Goal: Task Accomplishment & Management: Use online tool/utility

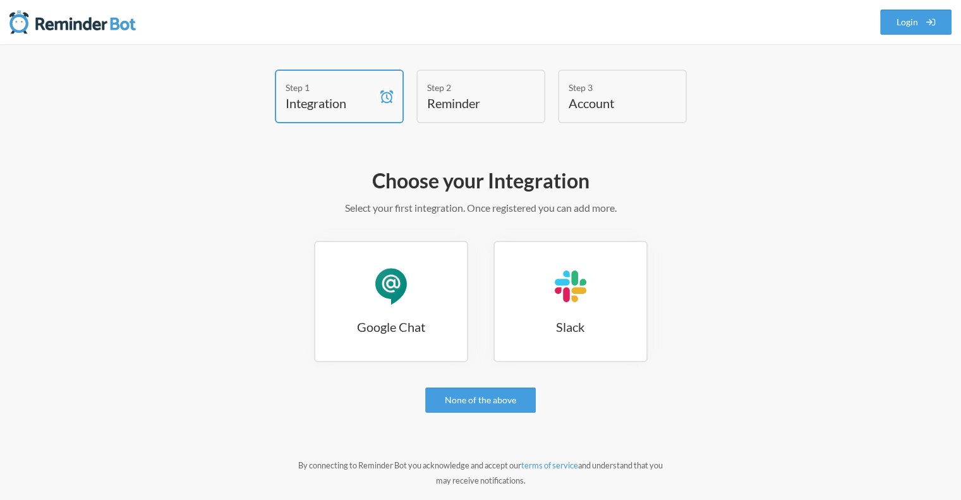
click at [429, 259] on link "Google Chat Google Chat" at bounding box center [391, 301] width 154 height 121
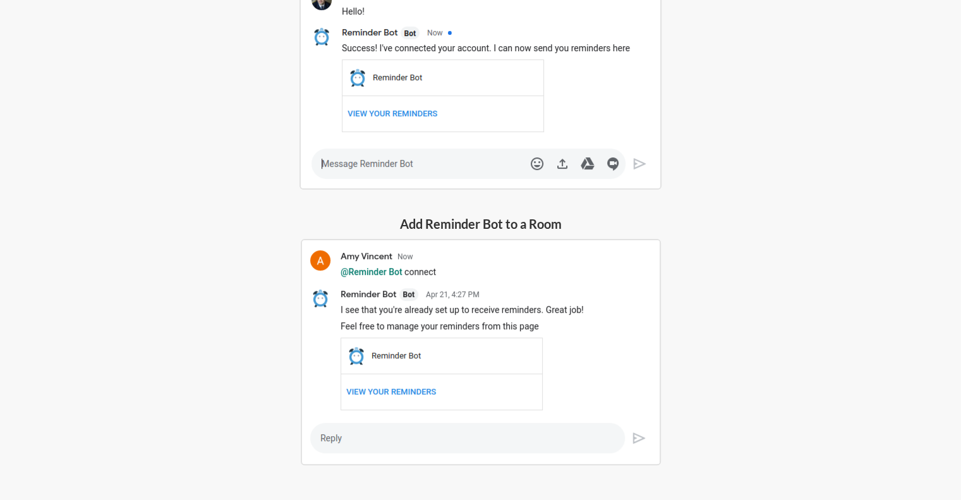
scroll to position [392, 0]
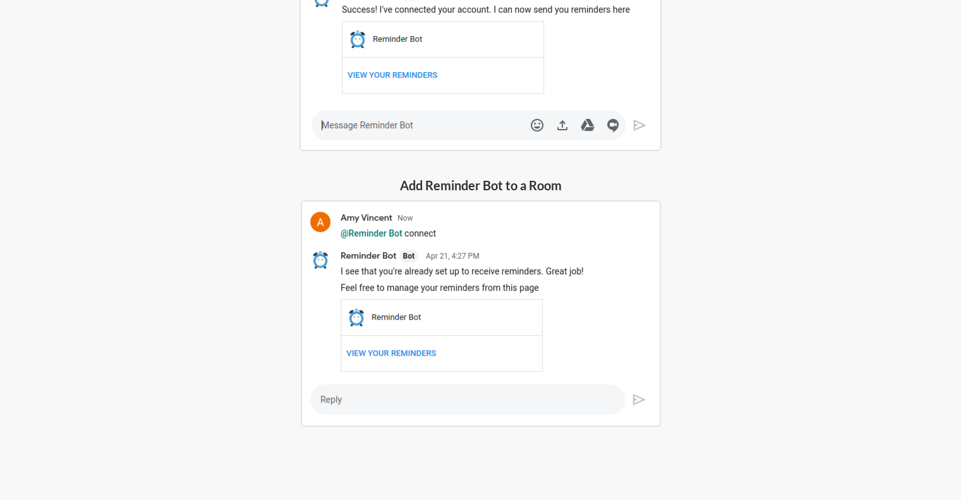
click at [440, 399] on img at bounding box center [481, 313] width 360 height 226
click at [501, 194] on div "Add Reminder Bot to a Room" at bounding box center [480, 301] width 379 height 250
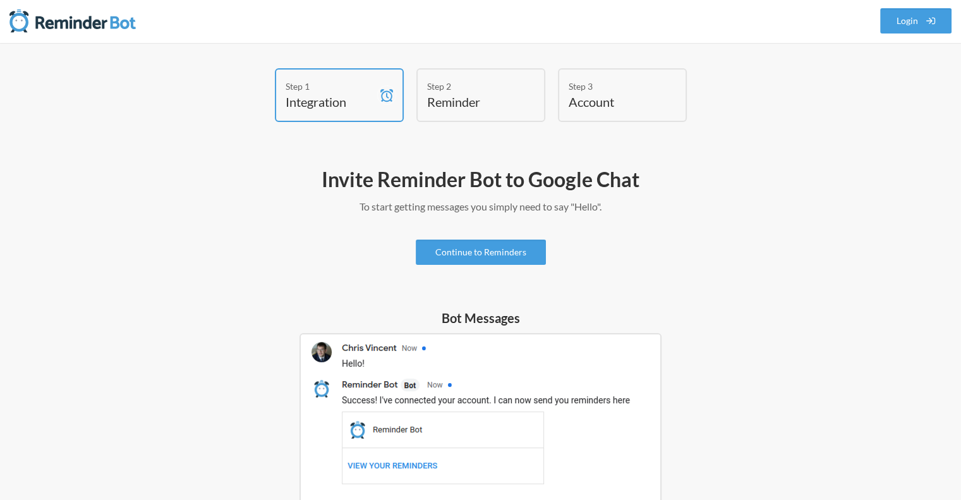
scroll to position [0, 0]
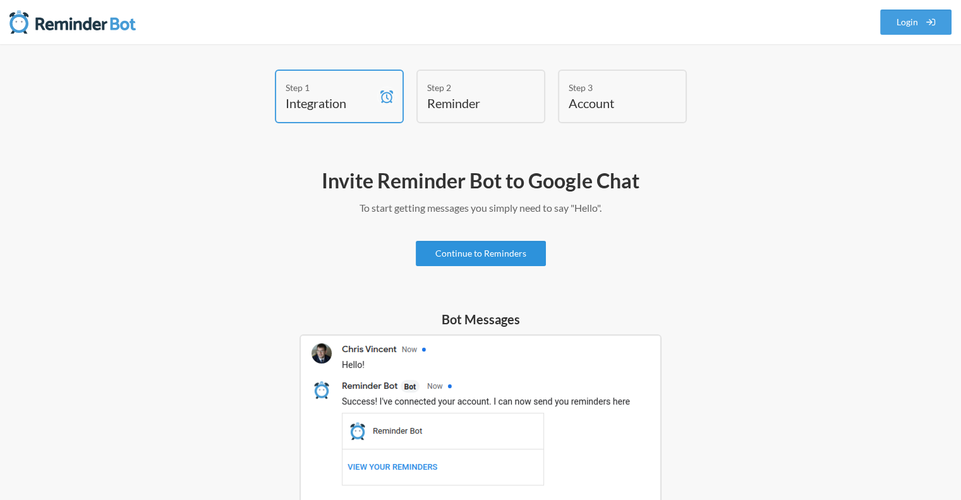
click at [496, 252] on link "Continue to Reminders" at bounding box center [481, 253] width 130 height 25
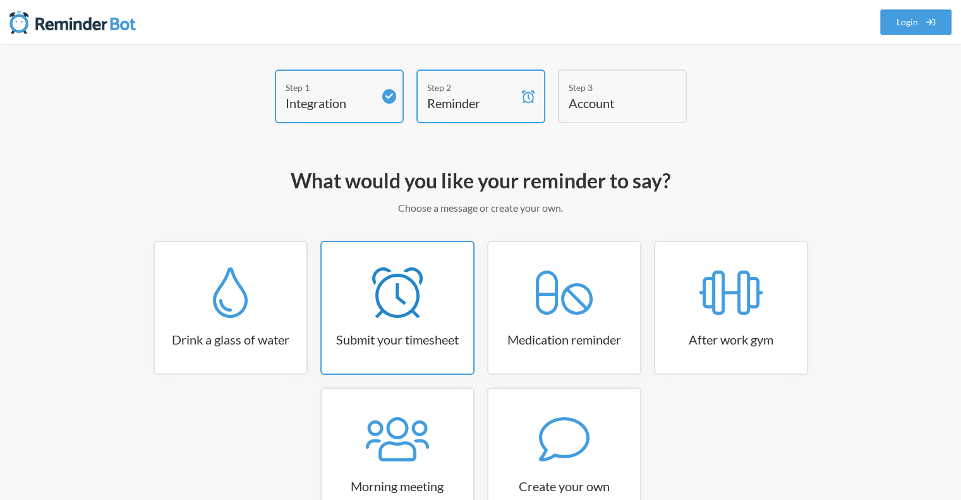
click at [455, 281] on div at bounding box center [398, 292] width 152 height 51
select select "15:30:00"
select select "true"
select select "16:30:00"
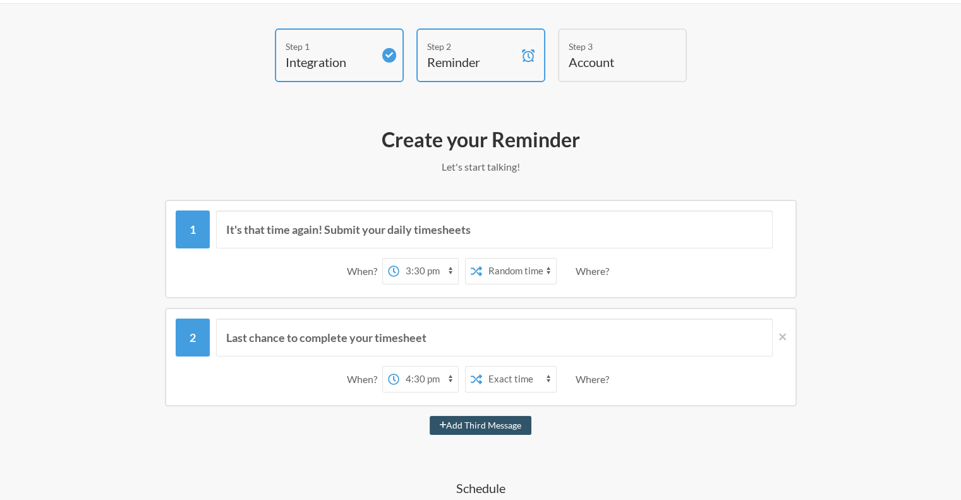
scroll to position [63, 0]
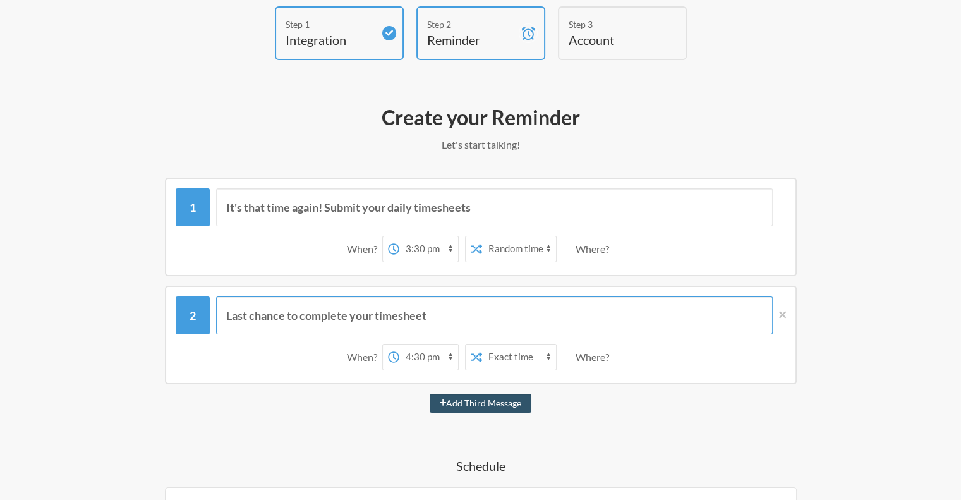
click at [430, 305] on input "Last chance to complete your timesheet" at bounding box center [494, 315] width 557 height 38
click at [595, 247] on div "Where?" at bounding box center [595, 249] width 39 height 27
click at [623, 254] on div "When? 12:00 am 12:15 am 12:30 am 12:45 am 1:00 am 1:15 am 1:30 am 1:45 am 2:00 …" at bounding box center [481, 248] width 611 height 39
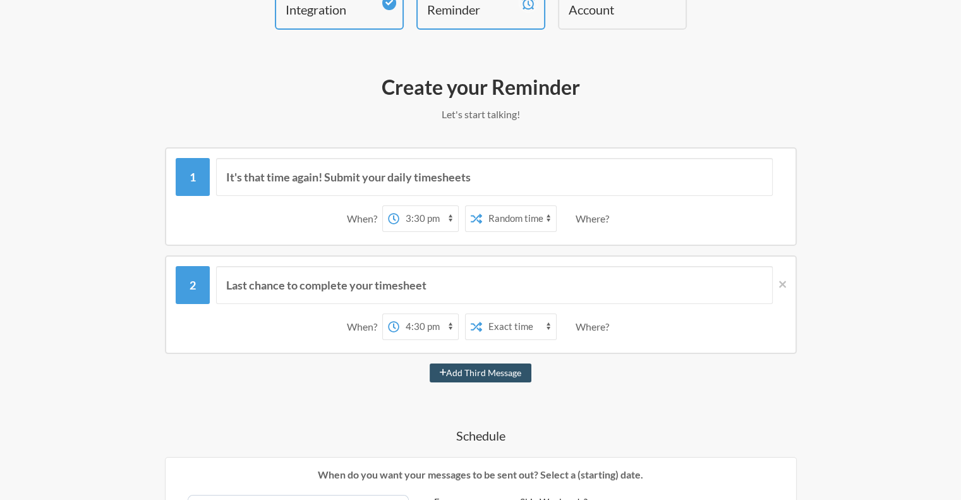
scroll to position [0, 0]
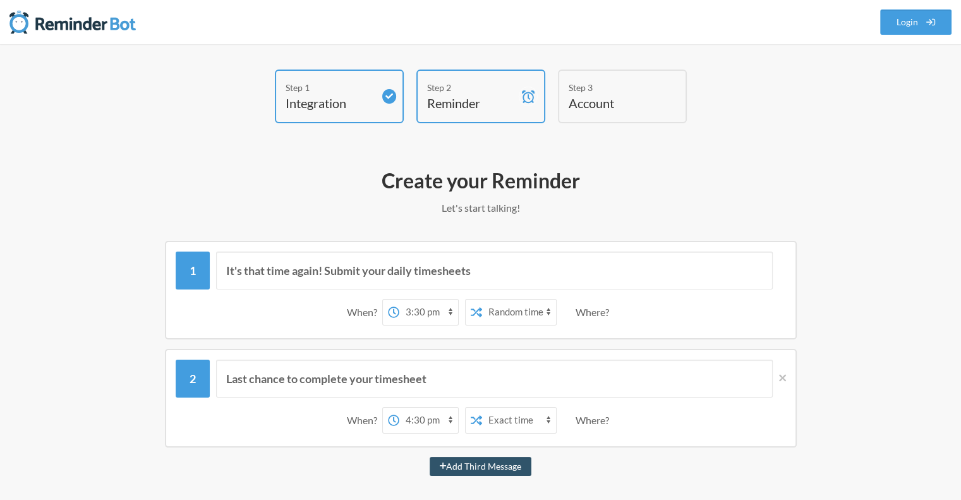
click at [573, 95] on h4 "Account" at bounding box center [613, 103] width 88 height 18
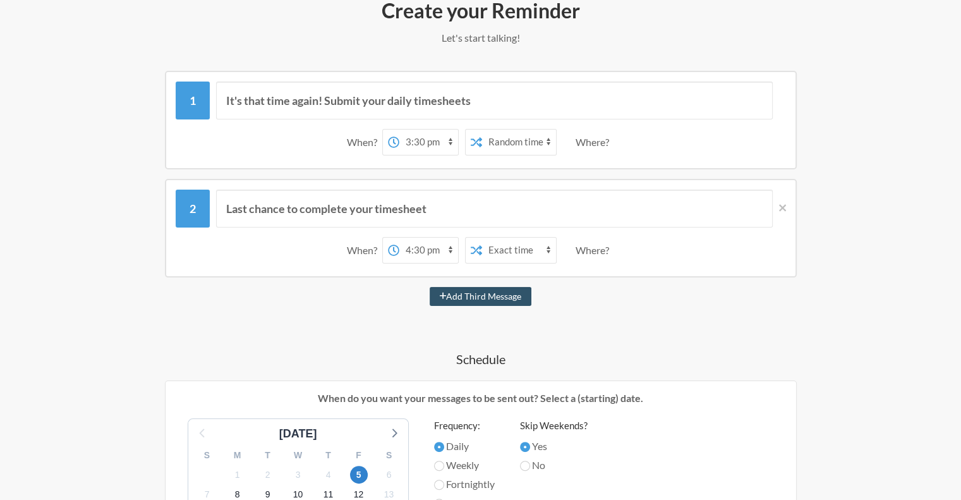
scroll to position [44, 0]
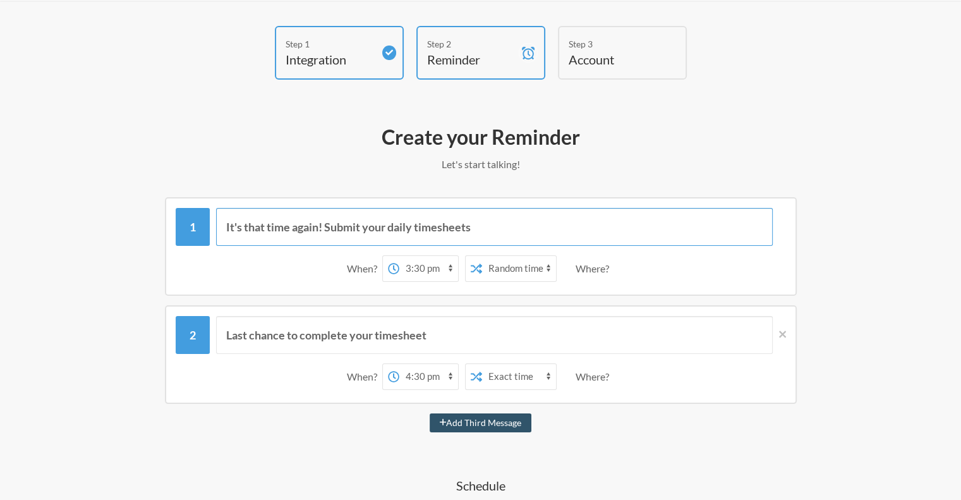
click at [338, 244] on input "It's that time again! Submit your daily timesheets" at bounding box center [494, 227] width 557 height 38
click at [475, 263] on icon at bounding box center [476, 268] width 11 height 11
click at [781, 332] on icon at bounding box center [782, 334] width 7 height 7
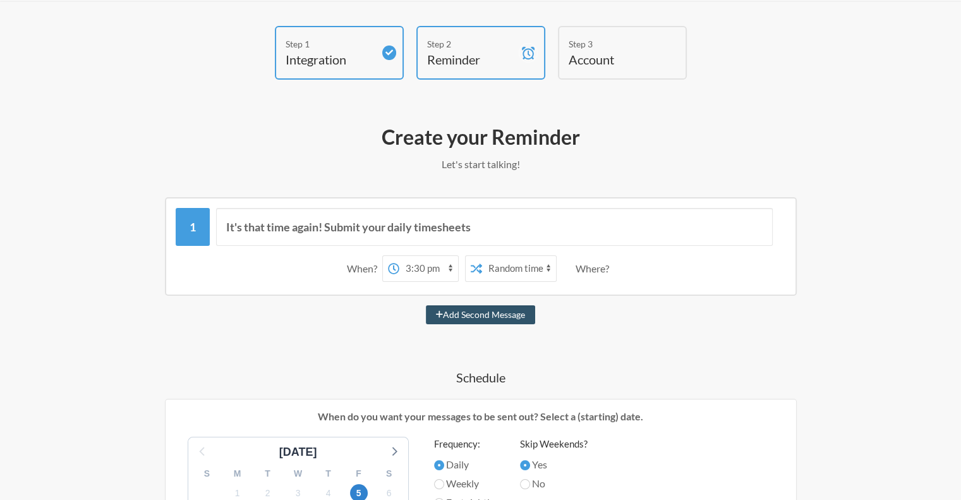
click at [589, 265] on div "Where?" at bounding box center [595, 268] width 39 height 27
click at [427, 219] on input "It's that time again! Submit your daily timesheets" at bounding box center [494, 227] width 557 height 38
click at [429, 268] on select "12:00 am 12:15 am 12:30 am 12:45 am 1:00 am 1:15 am 1:30 am 1:45 am 2:00 am 2:1…" at bounding box center [429, 268] width 59 height 25
select select "18:00:00"
click at [400, 256] on select "12:00 am 12:15 am 12:30 am 12:45 am 1:00 am 1:15 am 1:30 am 1:45 am 2:00 am 2:1…" at bounding box center [429, 268] width 59 height 25
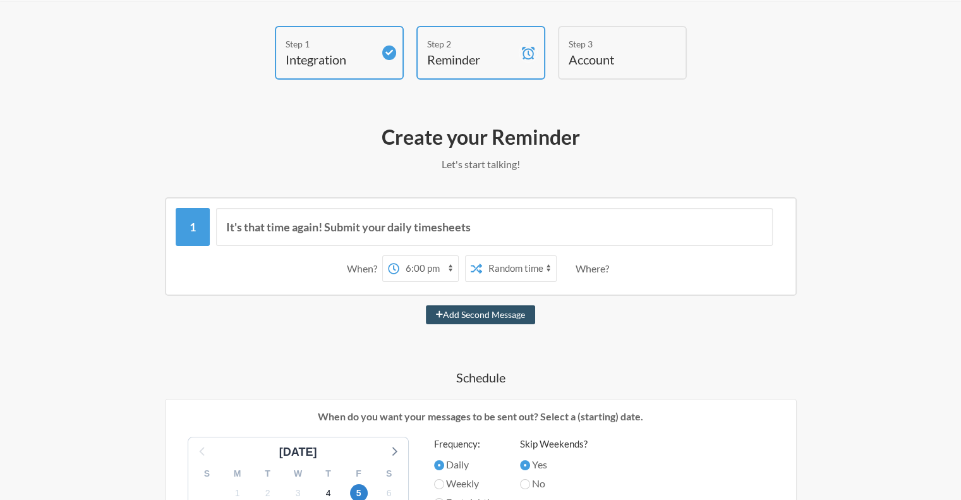
click at [516, 267] on select "Exact time Random time" at bounding box center [519, 268] width 74 height 25
select select "false"
click at [482, 256] on select "Exact time Random time" at bounding box center [519, 268] width 74 height 25
click at [594, 267] on div "Where?" at bounding box center [595, 268] width 39 height 27
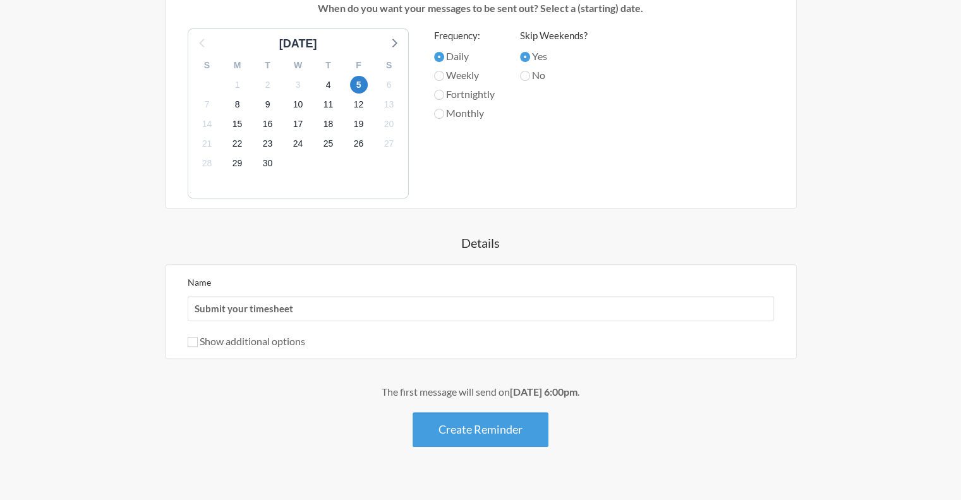
scroll to position [472, 0]
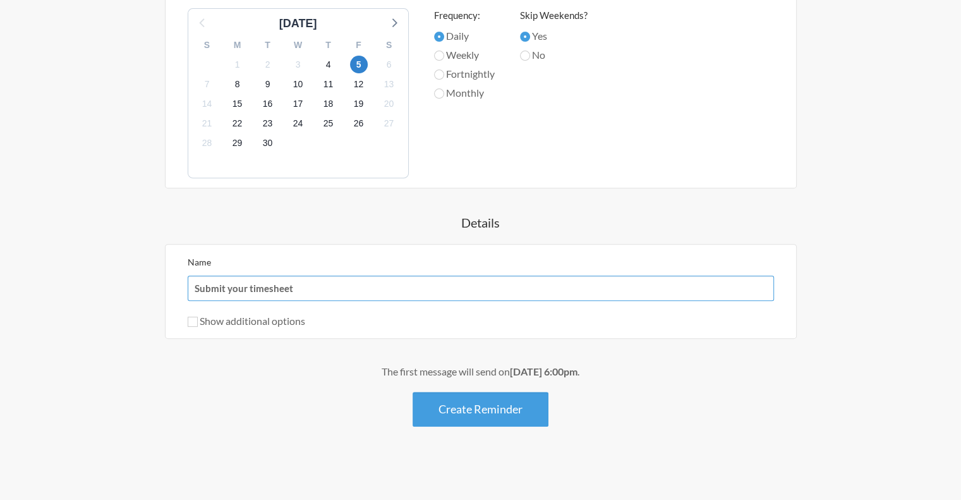
click at [549, 279] on input "Submit your timesheet" at bounding box center [481, 288] width 587 height 25
click at [235, 315] on label "Show additional options" at bounding box center [247, 321] width 118 height 12
click at [198, 317] on input "Show additional options" at bounding box center [193, 322] width 10 height 10
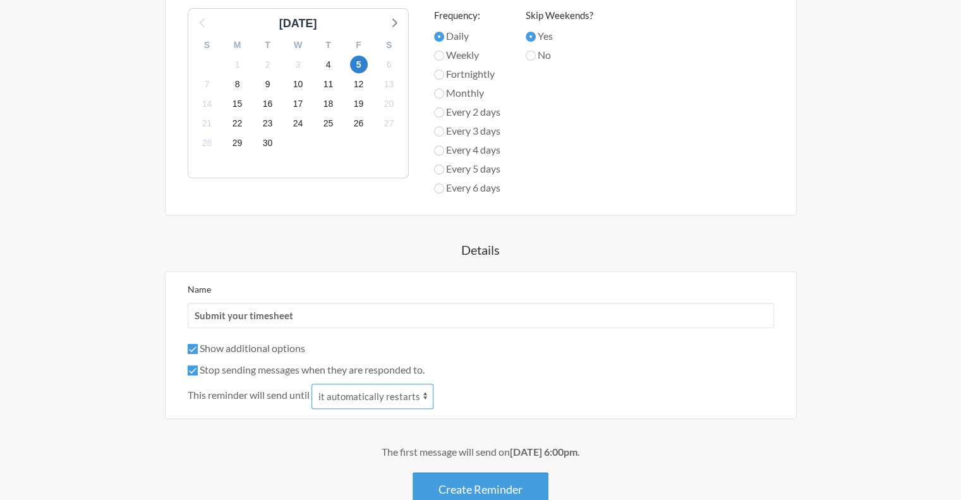
click at [366, 400] on select "it automatically restarts it is replied to" at bounding box center [373, 396] width 122 height 25
click at [367, 400] on select "it automatically restarts it is replied to" at bounding box center [373, 396] width 122 height 25
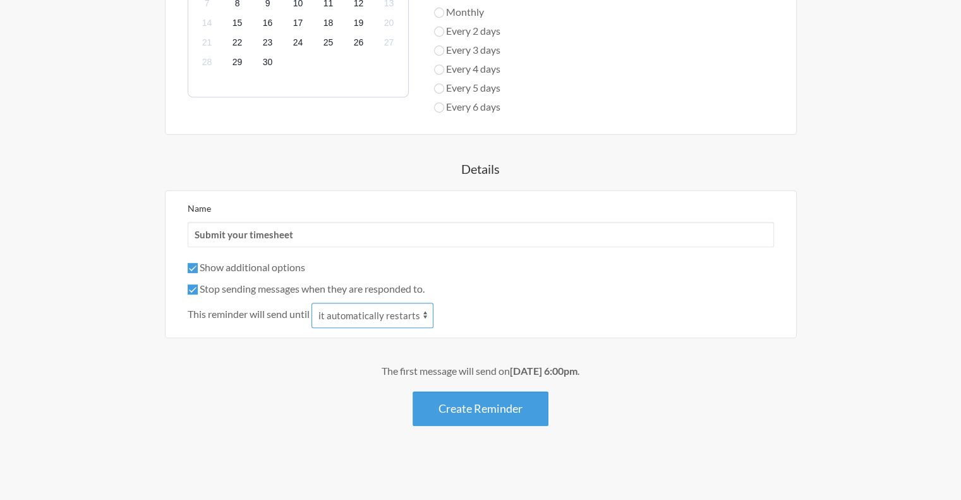
click at [357, 310] on select "it automatically restarts it is replied to" at bounding box center [373, 315] width 122 height 25
click at [293, 267] on label "Show additional options" at bounding box center [247, 267] width 118 height 12
click at [198, 267] on input "Show additional options" at bounding box center [193, 268] width 10 height 10
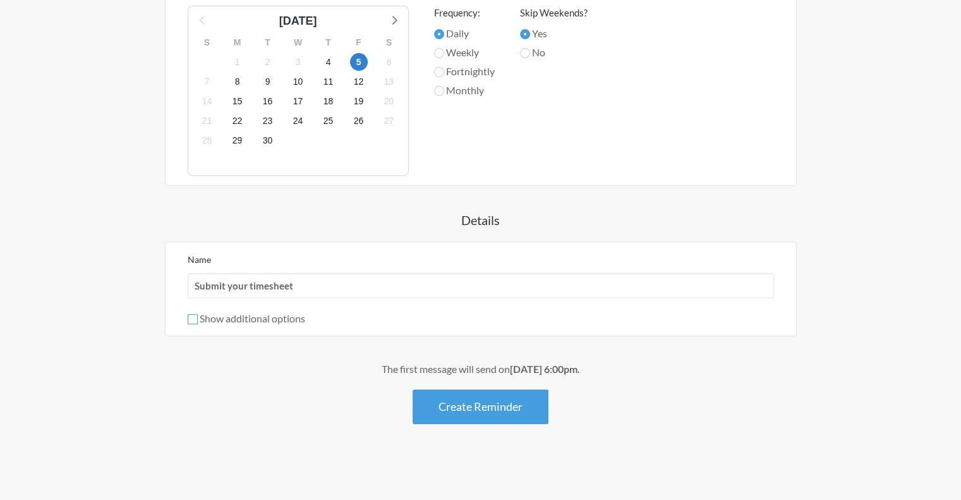
scroll to position [472, 0]
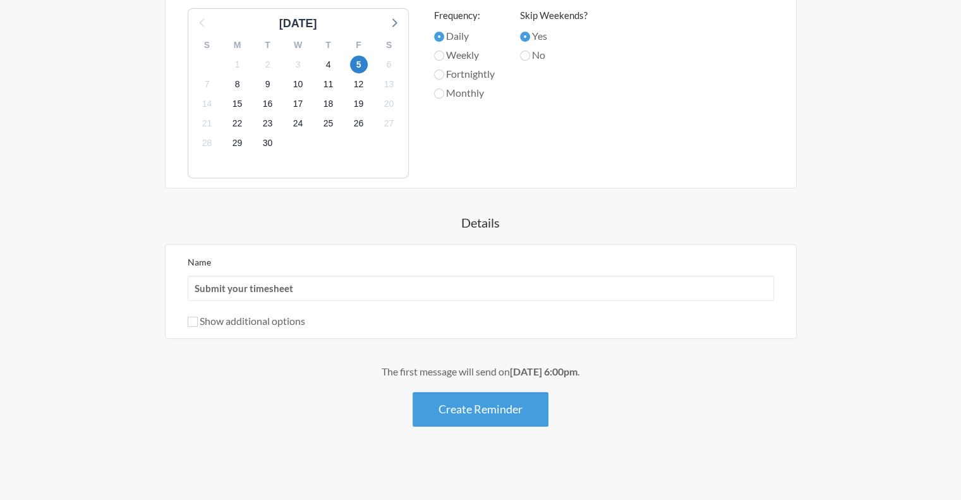
click at [293, 319] on label "Show additional options" at bounding box center [247, 321] width 118 height 12
click at [198, 319] on input "Show additional options" at bounding box center [193, 322] width 10 height 10
checkbox input "true"
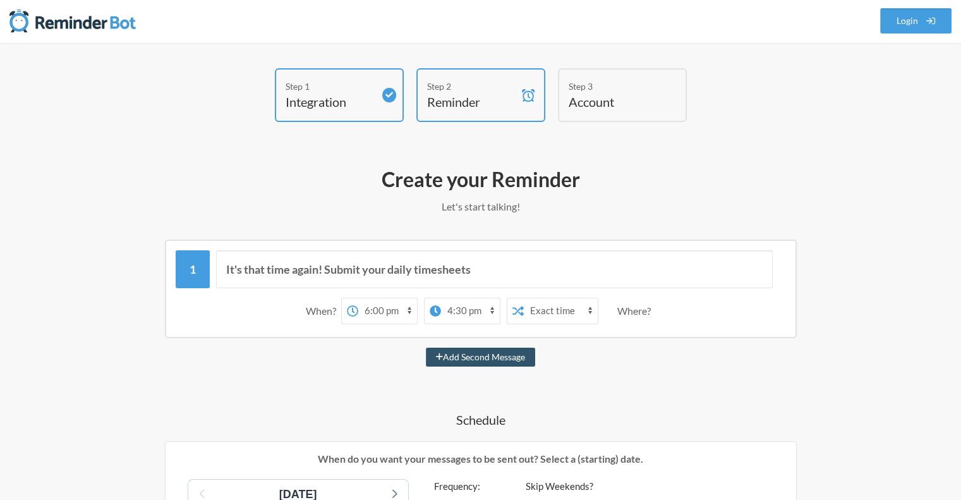
scroll to position [0, 0]
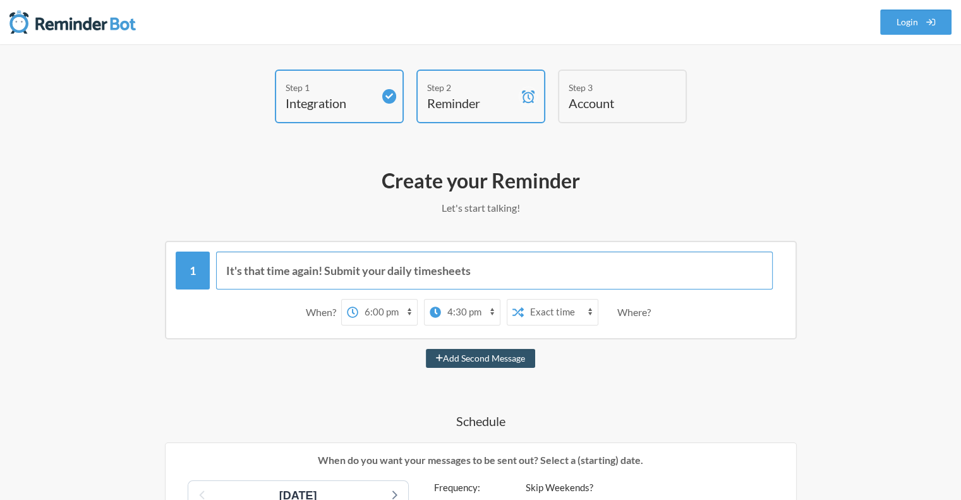
click at [336, 268] on input "It's that time again! Submit your daily timesheets" at bounding box center [494, 271] width 557 height 38
drag, startPoint x: 509, startPoint y: 272, endPoint x: 149, endPoint y: 239, distance: 361.9
click at [241, 271] on input "Hi" at bounding box center [494, 271] width 557 height 38
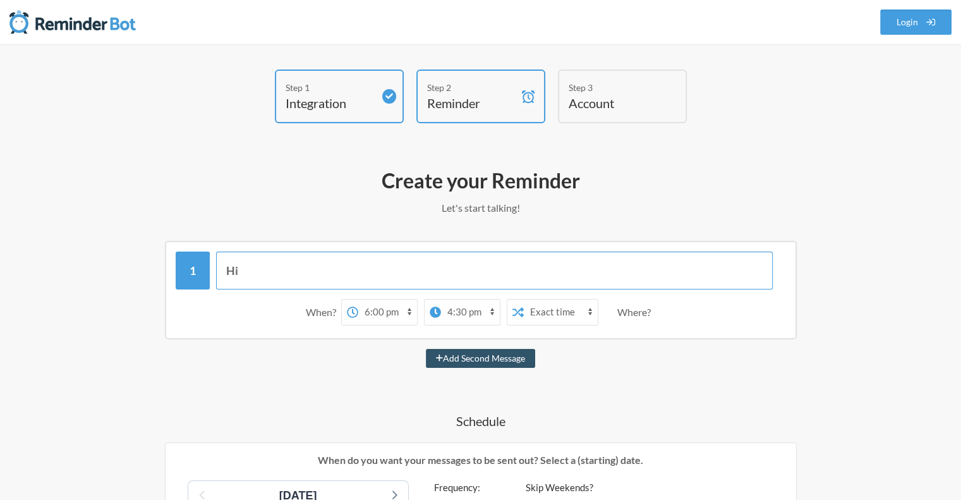
click at [243, 271] on input "Hi" at bounding box center [494, 271] width 557 height 38
drag, startPoint x: 248, startPoint y: 272, endPoint x: 223, endPoint y: 271, distance: 25.9
click at [223, 271] on input "Hi" at bounding box center [494, 271] width 557 height 38
type input "Remember to clock your time in clockify, thank you!"
click at [488, 313] on select "12:00 am 12:15 am 12:30 am 12:45 am 1:00 am 1:15 am 1:30 am 1:45 am 2:00 am 2:1…" at bounding box center [470, 312] width 59 height 25
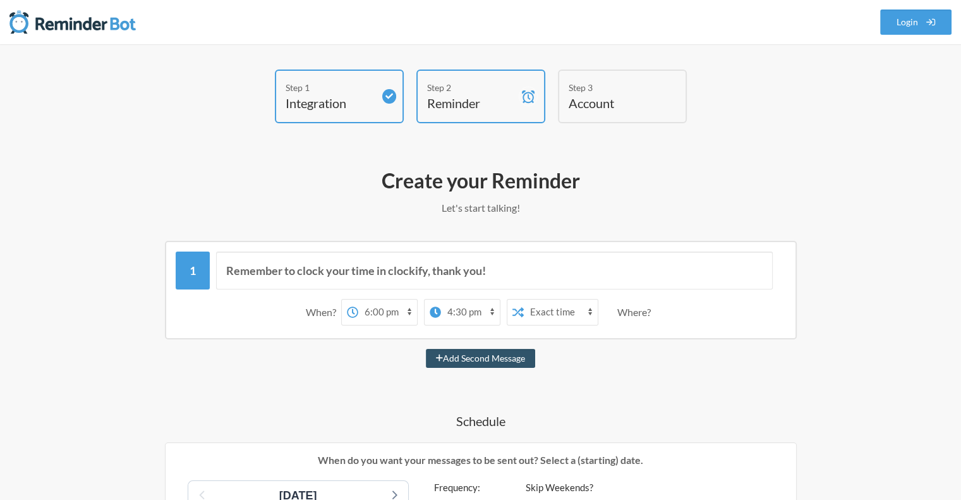
click at [355, 308] on icon at bounding box center [352, 312] width 11 height 11
click at [358, 308] on select "12:00 am 12:15 am 12:30 am 12:45 am 1:00 am 1:15 am 1:30 am 1:45 am 2:00 am 2:1…" at bounding box center [387, 312] width 59 height 25
click at [472, 314] on select "12:00 am 12:15 am 12:30 am 12:45 am 1:00 am 1:15 am 1:30 am 1:45 am 2:00 am 2:1…" at bounding box center [470, 312] width 59 height 25
click at [437, 317] on span at bounding box center [435, 312] width 11 height 14
click at [417, 317] on select "12:00 am 12:15 am 12:30 am 12:45 am 1:00 am 1:15 am 1:30 am 1:45 am 2:00 am 2:1…" at bounding box center [387, 312] width 59 height 25
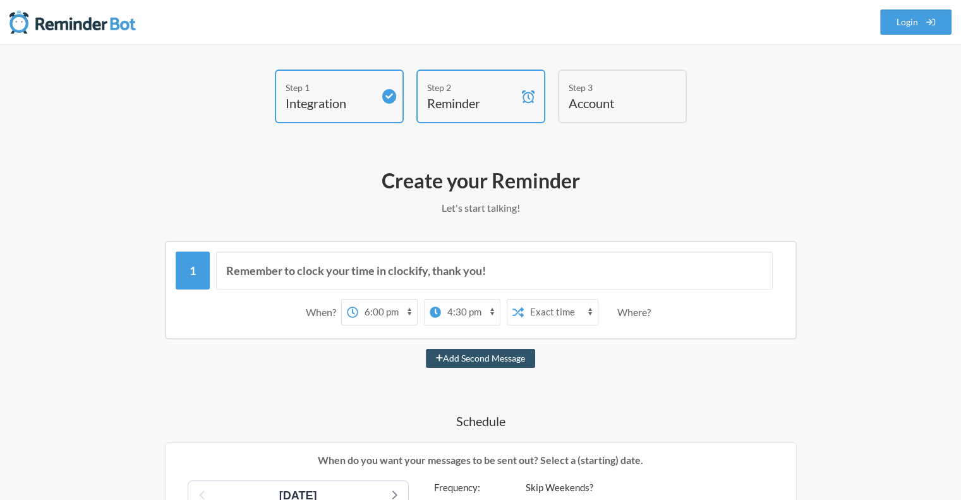
drag, startPoint x: 472, startPoint y: 311, endPoint x: 437, endPoint y: 309, distance: 34.2
click at [437, 309] on icon at bounding box center [435, 312] width 11 height 11
click at [417, 309] on select "12:00 am 12:15 am 12:30 am 12:45 am 1:00 am 1:15 am 1:30 am 1:45 am 2:00 am 2:1…" at bounding box center [387, 312] width 59 height 25
click at [492, 310] on select "12:00 am 12:15 am 12:30 am 12:45 am 1:00 am 1:15 am 1:30 am 1:45 am 2:00 am 2:1…" at bounding box center [470, 312] width 59 height 25
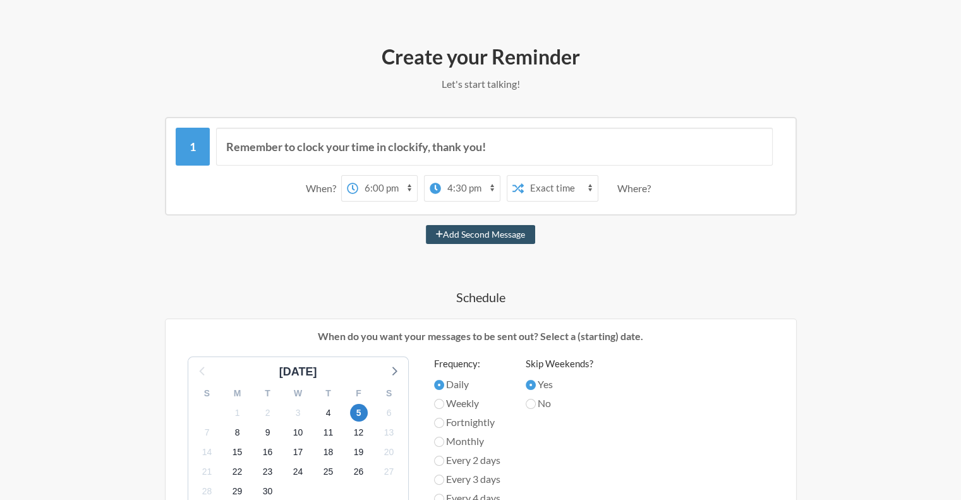
scroll to position [126, 0]
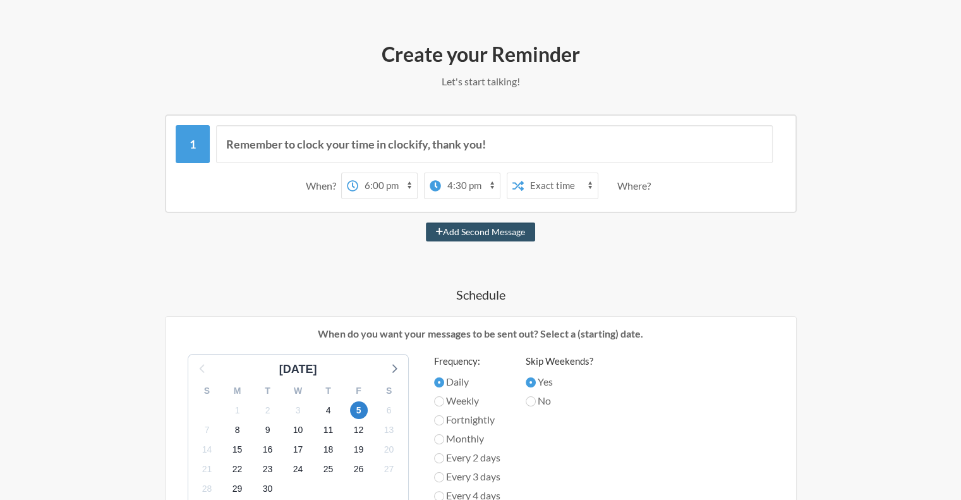
click at [477, 192] on select "12:00 am 12:15 am 12:30 am 12:45 am 1:00 am 1:15 am 1:30 am 1:45 am 2:00 am 2:1…" at bounding box center [470, 185] width 59 height 25
click at [441, 173] on select "12:00 am 12:15 am 12:30 am 12:45 am 1:00 am 1:15 am 1:30 am 1:45 am 2:00 am 2:1…" at bounding box center [470, 185] width 59 height 25
click at [468, 186] on select "12:00 am 12:15 am 12:30 am 12:45 am 1:00 am 1:15 am 1:30 am 1:45 am 2:00 am 2:1…" at bounding box center [450, 185] width 59 height 25
click at [470, 181] on select "12:00 am 12:15 am 12:30 am 12:45 am 1:00 am 1:15 am 1:30 am 1:45 am 2:00 am 2:1…" at bounding box center [450, 185] width 59 height 25
click at [636, 247] on div "Remember to clock your time in clockify, thank you! When? 12:00 am 12:15 am 12:…" at bounding box center [480, 483] width 733 height 739
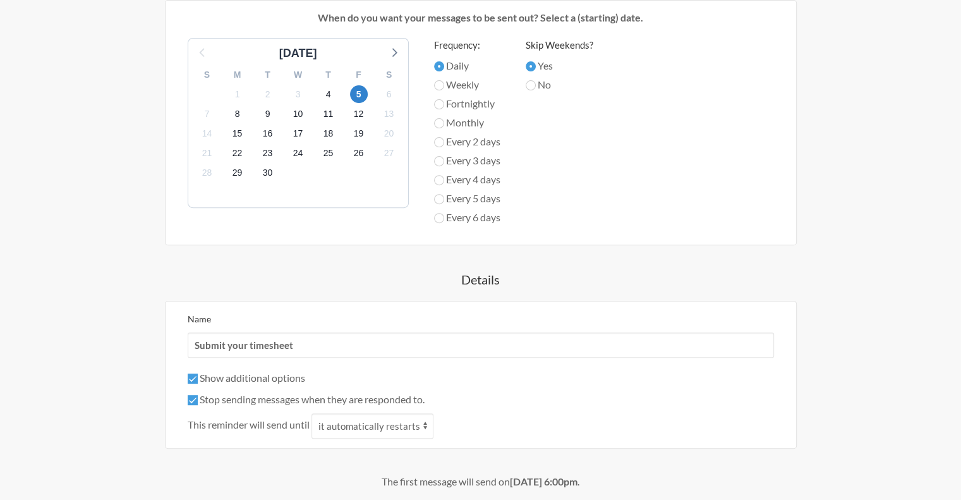
scroll to position [506, 0]
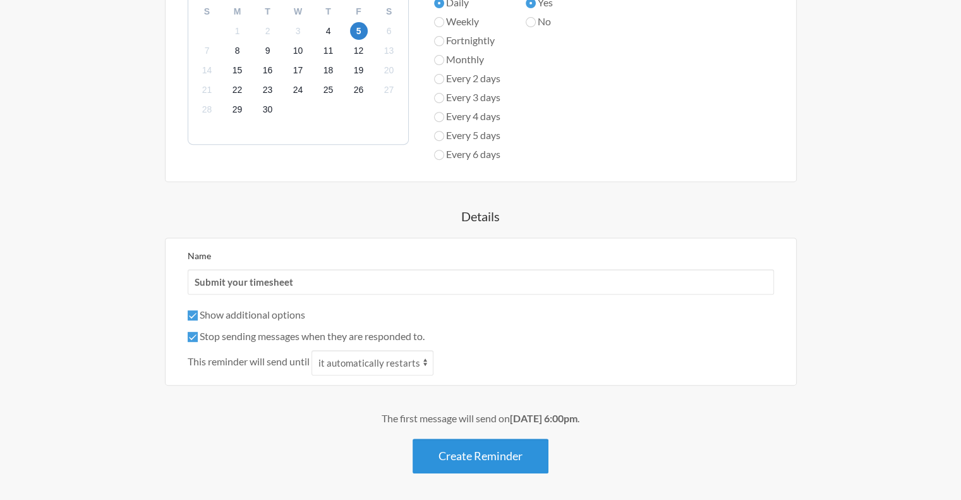
click at [482, 450] on button "Create Reminder" at bounding box center [481, 456] width 136 height 35
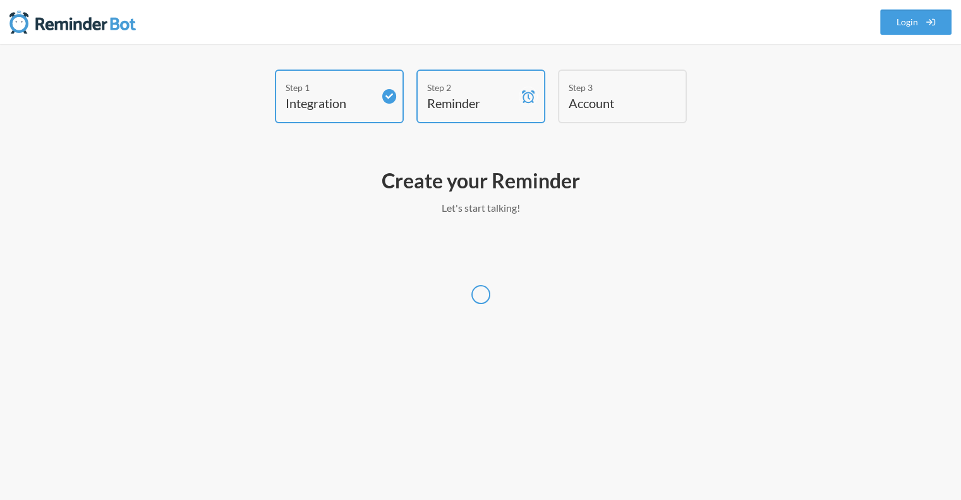
scroll to position [0, 0]
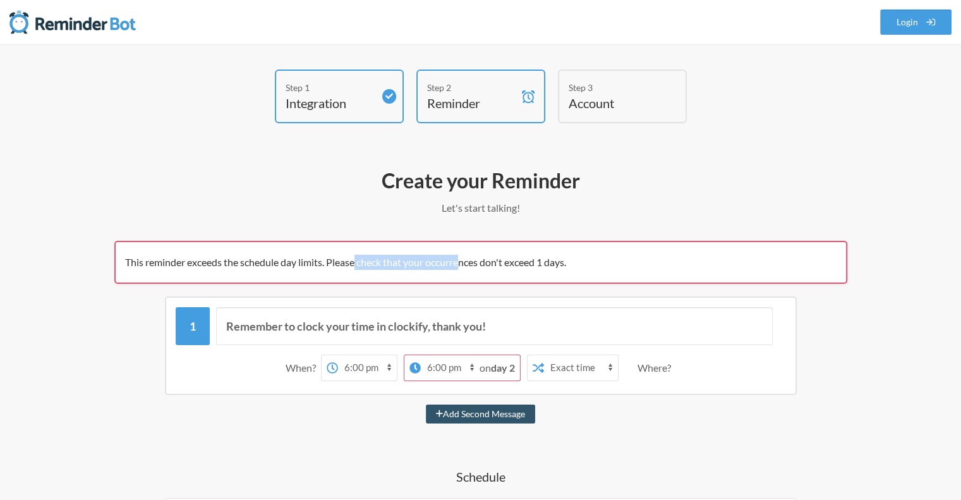
drag, startPoint x: 357, startPoint y: 264, endPoint x: 465, endPoint y: 264, distance: 108.7
click at [465, 264] on span "This reminder exceeds the schedule day limits. Please check that your occurrenc…" at bounding box center [345, 262] width 441 height 12
click at [469, 366] on select "12:00 am 12:15 am 12:30 am 12:45 am 1:00 am 1:15 am 1:30 am 1:45 am 2:00 am 2:1…" at bounding box center [450, 367] width 59 height 25
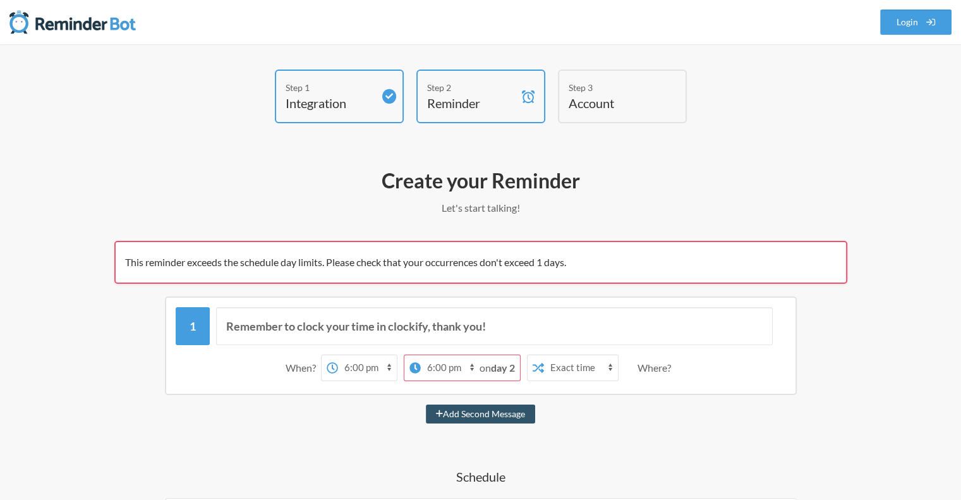
click at [468, 365] on select "12:00 am 12:15 am 12:30 am 12:45 am 1:00 am 1:15 am 1:30 am 1:45 am 2:00 am 2:1…" at bounding box center [450, 367] width 59 height 25
click at [421, 355] on select "12:00 am 12:15 am 12:30 am 12:45 am 1:00 am 1:15 am 1:30 am 1:45 am 2:00 am 2:1…" at bounding box center [450, 367] width 59 height 25
click at [357, 111] on div "Step 1 Integration" at bounding box center [339, 97] width 129 height 54
click at [417, 363] on icon at bounding box center [415, 367] width 11 height 11
click at [397, 363] on select "12:00 am 12:15 am 12:30 am 12:45 am 1:00 am 1:15 am 1:30 am 1:45 am 2:00 am 2:1…" at bounding box center [367, 367] width 59 height 25
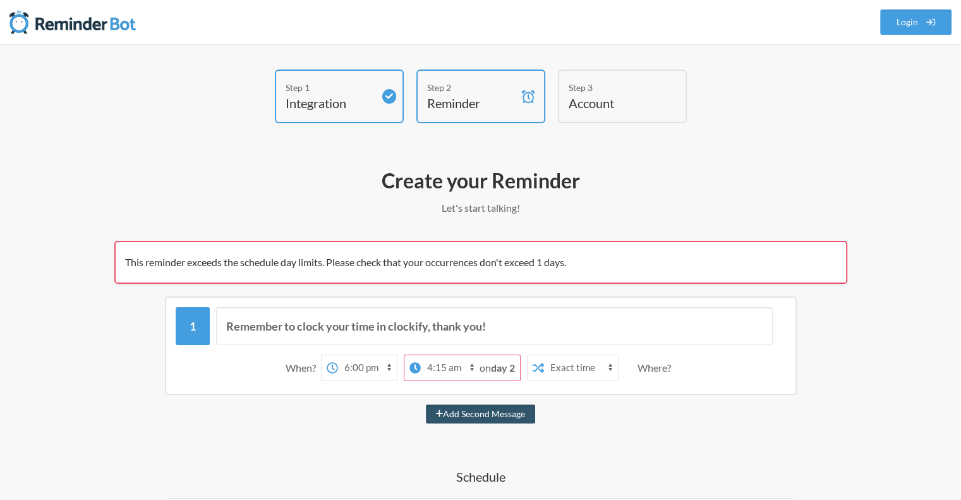
click at [414, 366] on icon at bounding box center [415, 367] width 11 height 11
click at [397, 366] on select "12:00 am 12:15 am 12:30 am 12:45 am 1:00 am 1:15 am 1:30 am 1:45 am 2:00 am 2:1…" at bounding box center [367, 367] width 59 height 25
click at [414, 366] on icon at bounding box center [415, 367] width 11 height 11
click at [397, 366] on select "12:00 am 12:15 am 12:30 am 12:45 am 1:00 am 1:15 am 1:30 am 1:45 am 2:00 am 2:1…" at bounding box center [367, 367] width 59 height 25
click at [414, 366] on icon at bounding box center [415, 367] width 11 height 11
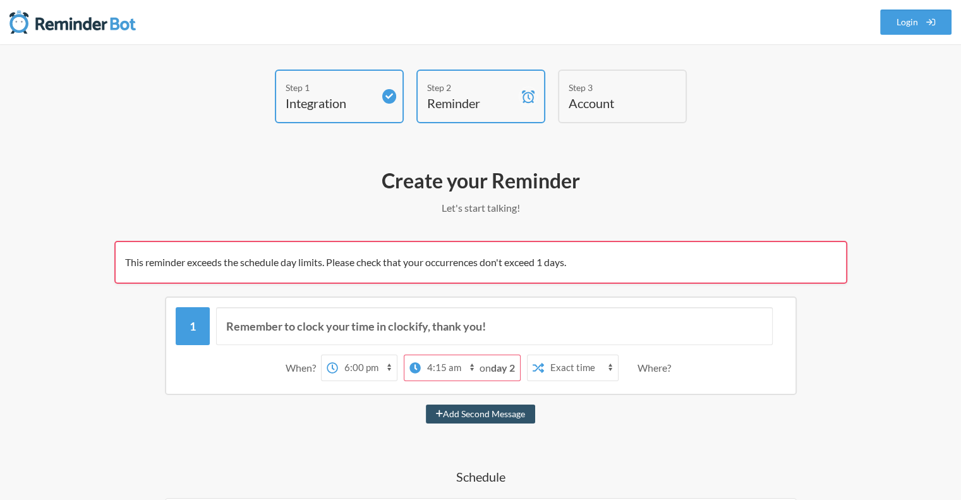
click at [397, 366] on select "12:00 am 12:15 am 12:30 am 12:45 am 1:00 am 1:15 am 1:30 am 1:45 am 2:00 am 2:1…" at bounding box center [367, 367] width 59 height 25
click at [412, 367] on icon at bounding box center [415, 367] width 11 height 11
click at [397, 367] on select "12:00 am 12:15 am 12:30 am 12:45 am 1:00 am 1:15 am 1:30 am 1:45 am 2:00 am 2:1…" at bounding box center [367, 367] width 59 height 25
click at [332, 365] on icon at bounding box center [332, 367] width 11 height 11
click at [338, 365] on select "12:00 am 12:15 am 12:30 am 12:45 am 1:00 am 1:15 am 1:30 am 1:45 am 2:00 am 2:1…" at bounding box center [367, 367] width 59 height 25
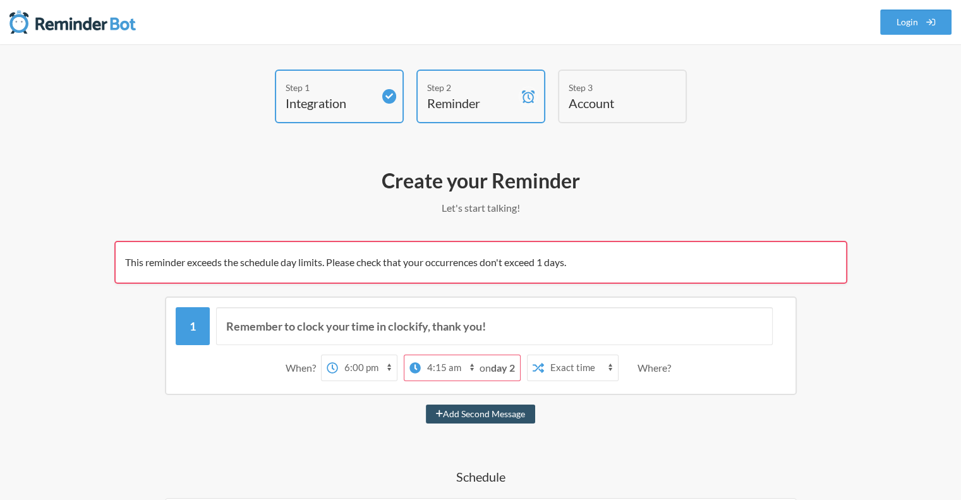
click at [332, 365] on icon at bounding box center [332, 367] width 11 height 11
click at [338, 365] on select "12:00 am 12:15 am 12:30 am 12:45 am 1:00 am 1:15 am 1:30 am 1:45 am 2:00 am 2:1…" at bounding box center [367, 367] width 59 height 25
click at [421, 369] on select "12:00 am 12:15 am 12:30 am 12:45 am 1:00 am 1:15 am 1:30 am 1:45 am 2:00 am 2:1…" at bounding box center [450, 367] width 59 height 25
click at [436, 365] on select "12:00 am 12:15 am 12:30 am 12:45 am 1:00 am 1:15 am 1:30 am 1:45 am 2:00 am 2:1…" at bounding box center [450, 367] width 59 height 25
click at [446, 367] on select "12:00 am 12:15 am 12:30 am 12:45 am 1:00 am 1:15 am 1:30 am 1:45 am 2:00 am 2:1…" at bounding box center [450, 367] width 59 height 25
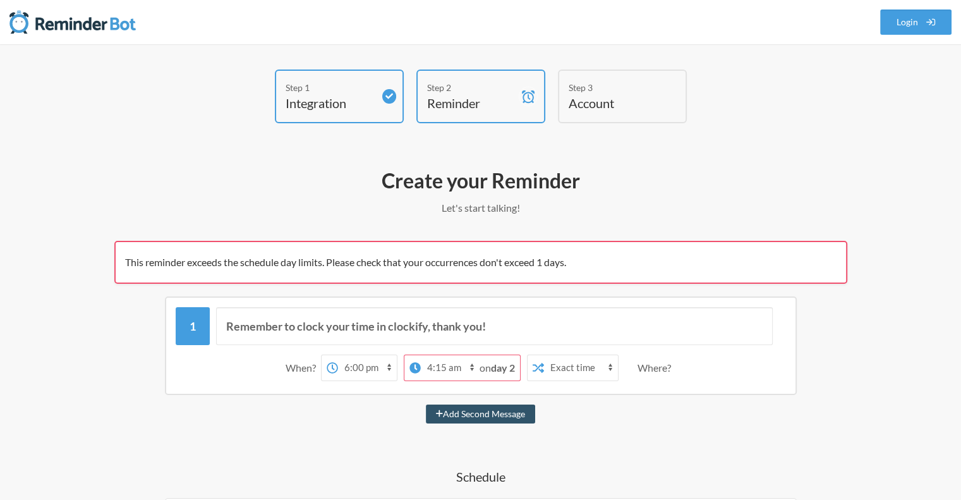
select select "17:00:00"
click at [421, 355] on select "12:00 am 12:15 am 12:30 am 12:45 am 1:00 am 1:15 am 1:30 am 1:45 am 2:00 am 2:1…" at bounding box center [450, 367] width 59 height 25
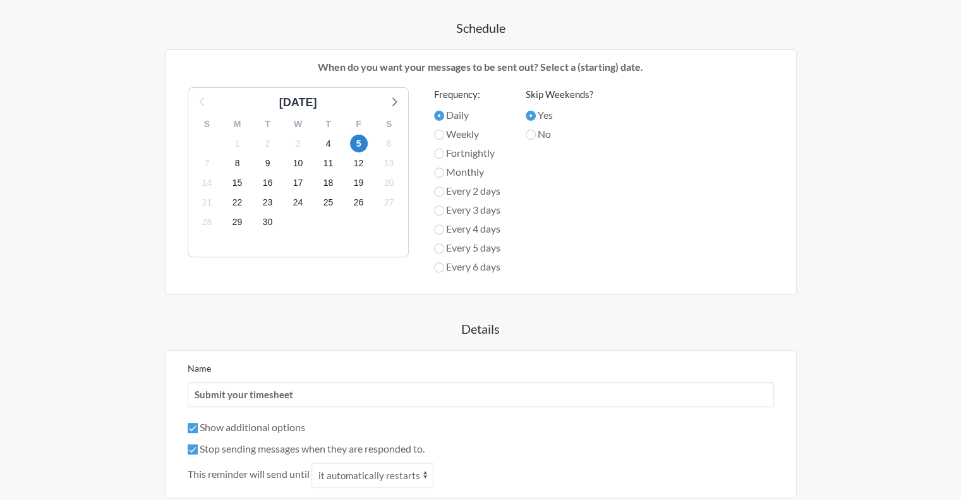
scroll to position [569, 0]
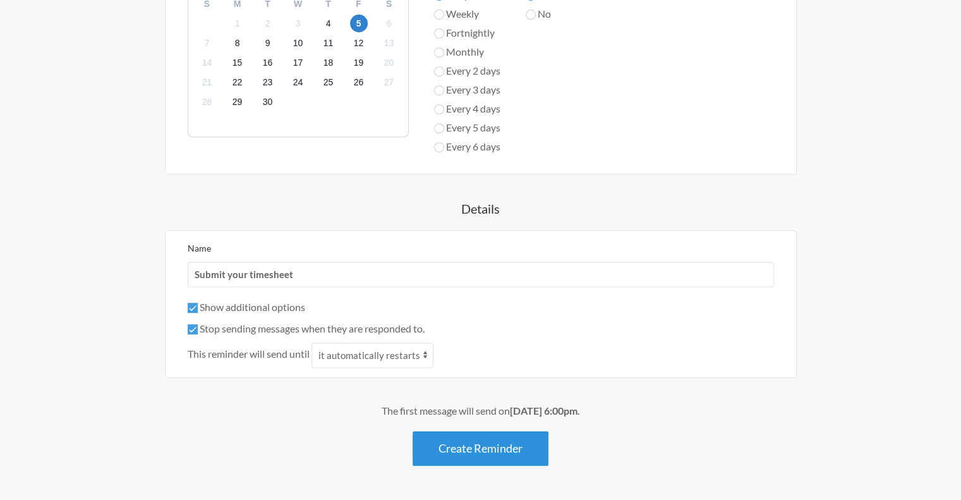
click at [521, 442] on button "Create Reminder" at bounding box center [481, 448] width 136 height 35
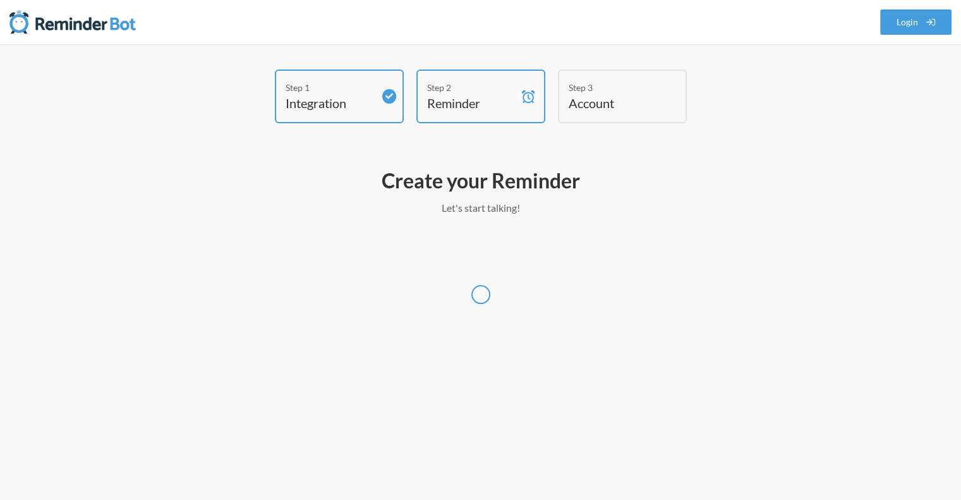
scroll to position [0, 0]
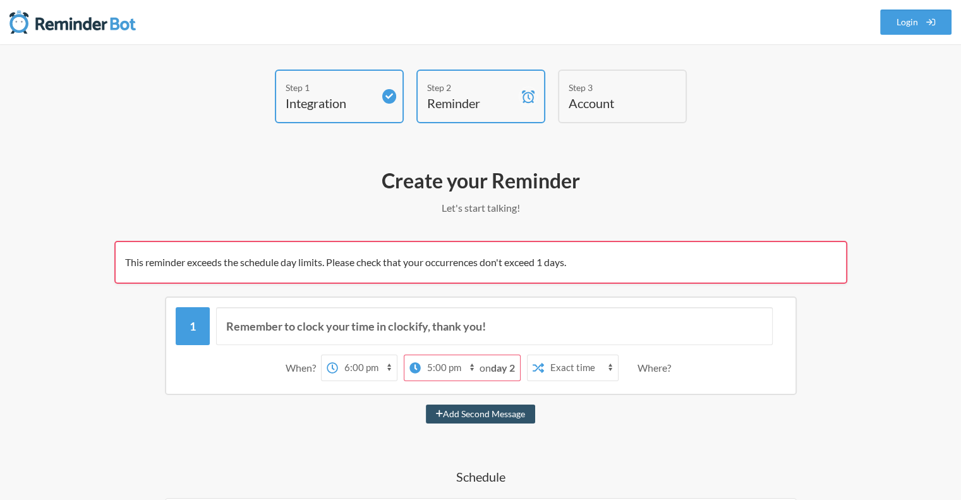
click at [487, 366] on span "on day 2" at bounding box center [497, 368] width 35 height 12
click at [413, 368] on icon at bounding box center [415, 367] width 11 height 11
click at [397, 368] on select "12:00 am 12:15 am 12:30 am 12:45 am 1:00 am 1:15 am 1:30 am 1:45 am 2:00 am 2:1…" at bounding box center [367, 367] width 59 height 25
drag, startPoint x: 413, startPoint y: 368, endPoint x: 413, endPoint y: 381, distance: 13.3
click at [413, 381] on div "When? 12:00 am 12:15 am 12:30 am 12:45 am 1:00 am 1:15 am 1:30 am 1:45 am 2:00 …" at bounding box center [481, 367] width 611 height 39
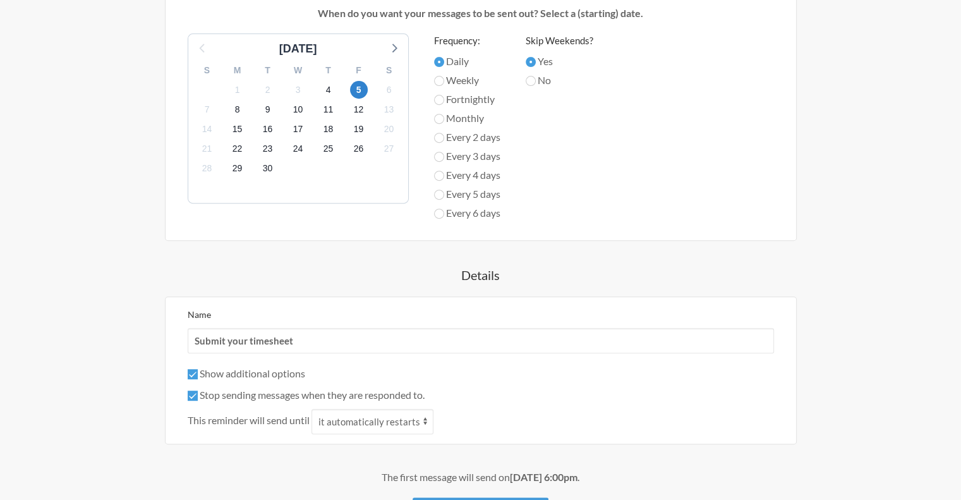
scroll to position [608, 0]
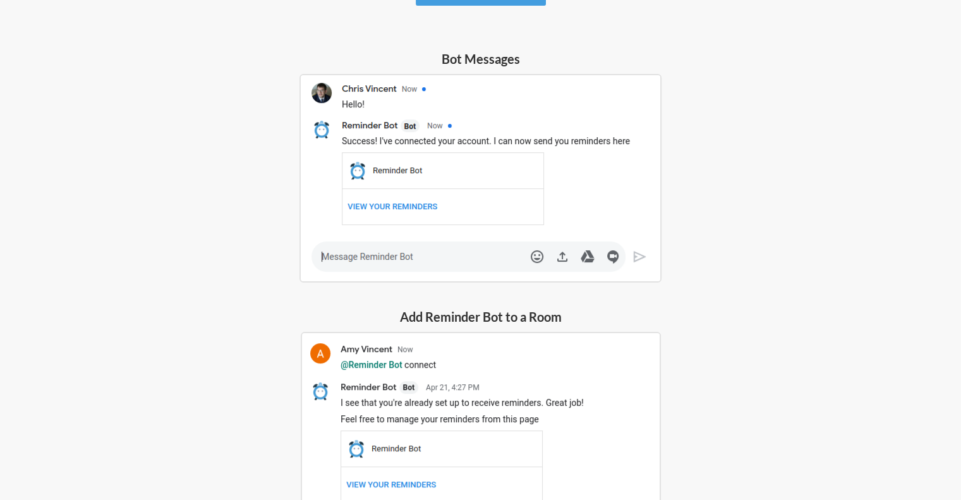
scroll to position [392, 0]
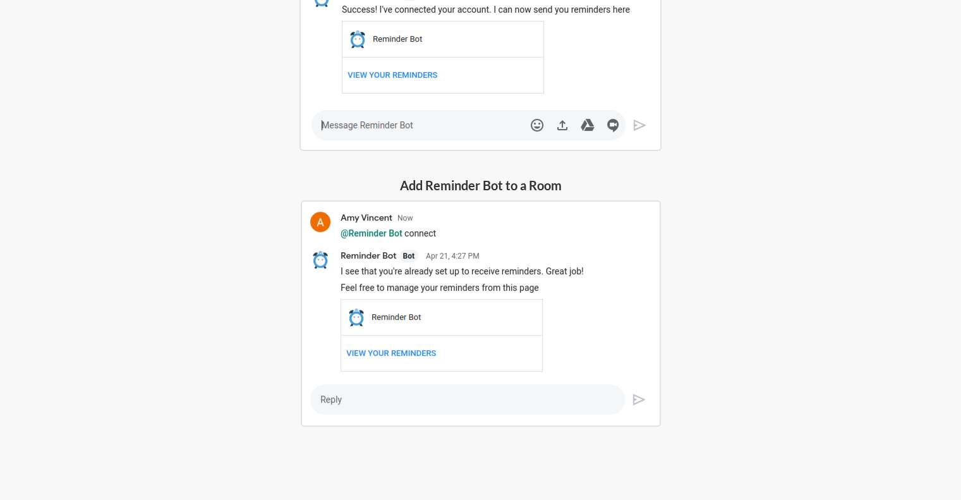
click at [498, 250] on img at bounding box center [481, 313] width 360 height 226
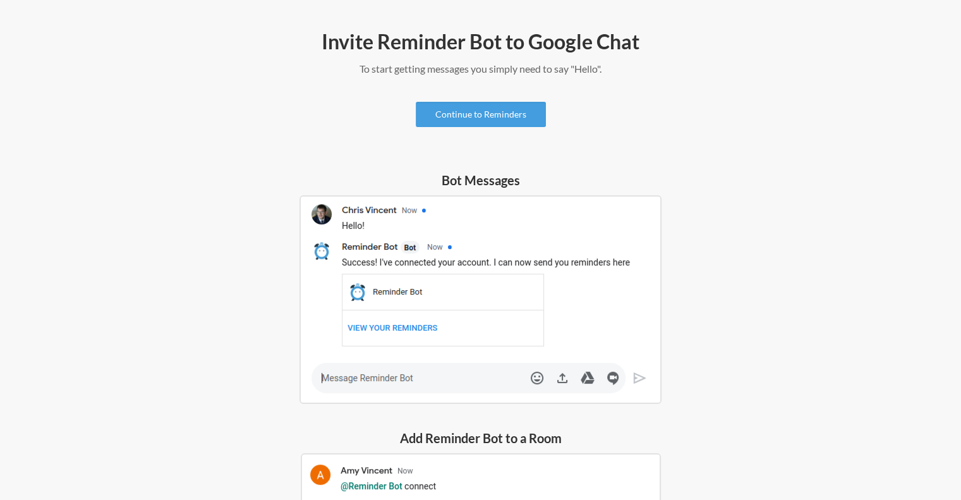
scroll to position [13, 0]
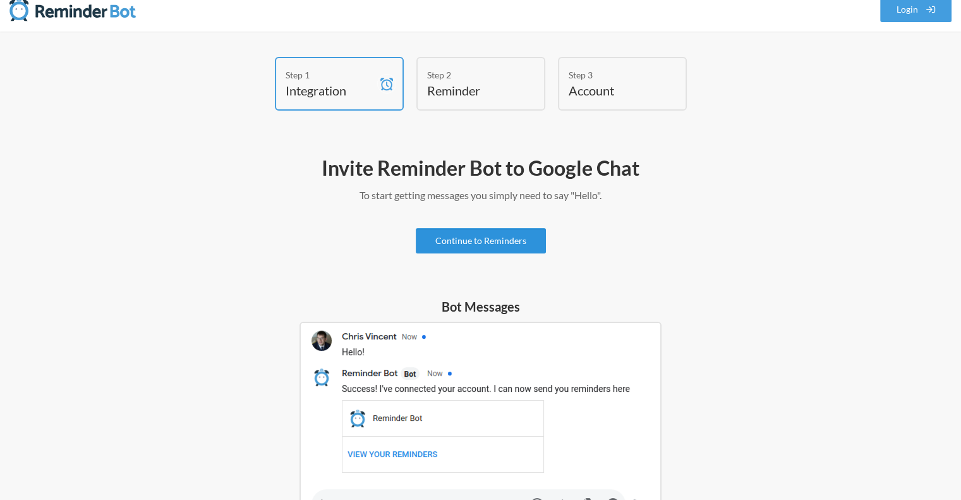
click at [507, 243] on link "Continue to Reminders" at bounding box center [481, 240] width 130 height 25
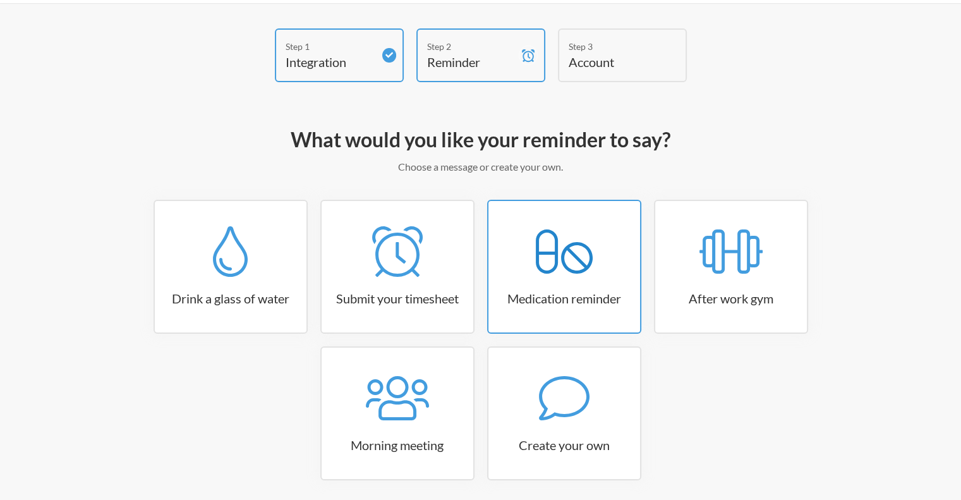
scroll to position [63, 0]
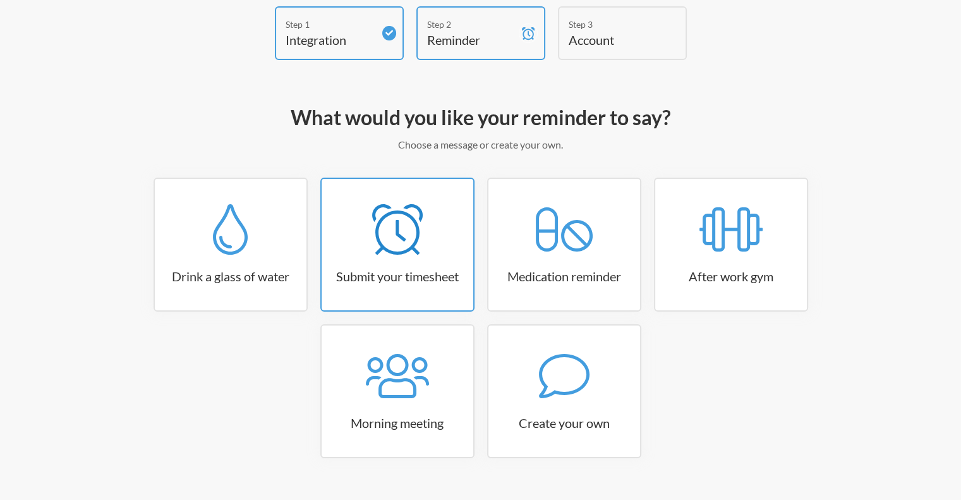
click at [465, 247] on div at bounding box center [398, 229] width 152 height 51
select select "15:30:00"
select select "true"
select select "16:30:00"
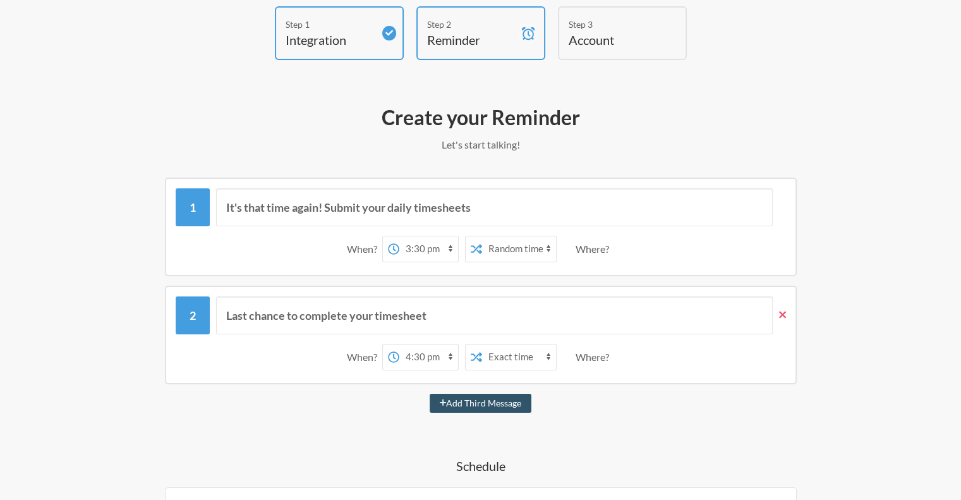
click at [784, 309] on icon at bounding box center [782, 314] width 7 height 11
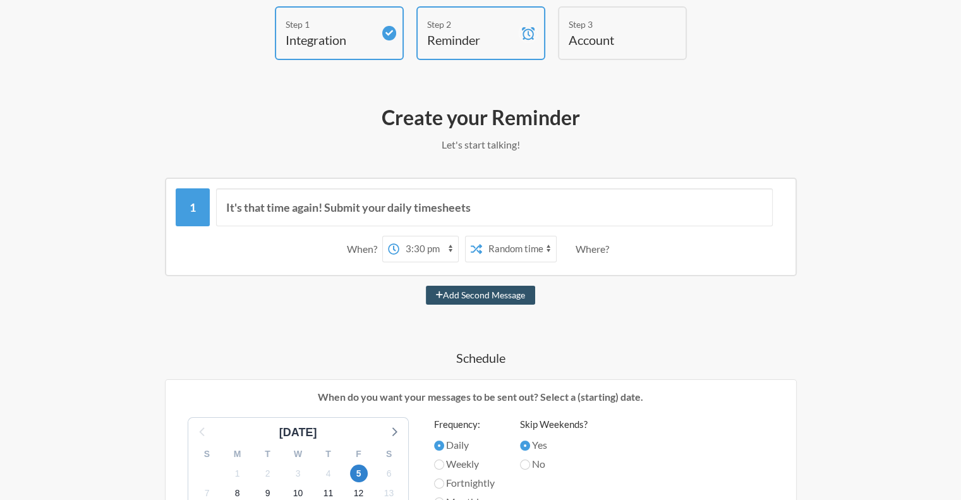
click at [415, 248] on select "12:00 am 12:15 am 12:30 am 12:45 am 1:00 am 1:15 am 1:30 am 1:45 am 2:00 am 2:1…" at bounding box center [429, 248] width 59 height 25
select select "18:00:00"
click at [400, 236] on select "12:00 am 12:15 am 12:30 am 12:45 am 1:00 am 1:15 am 1:30 am 1:45 am 2:00 am 2:1…" at bounding box center [429, 248] width 59 height 25
click at [499, 249] on select "Exact time Random time" at bounding box center [519, 248] width 74 height 25
select select "false"
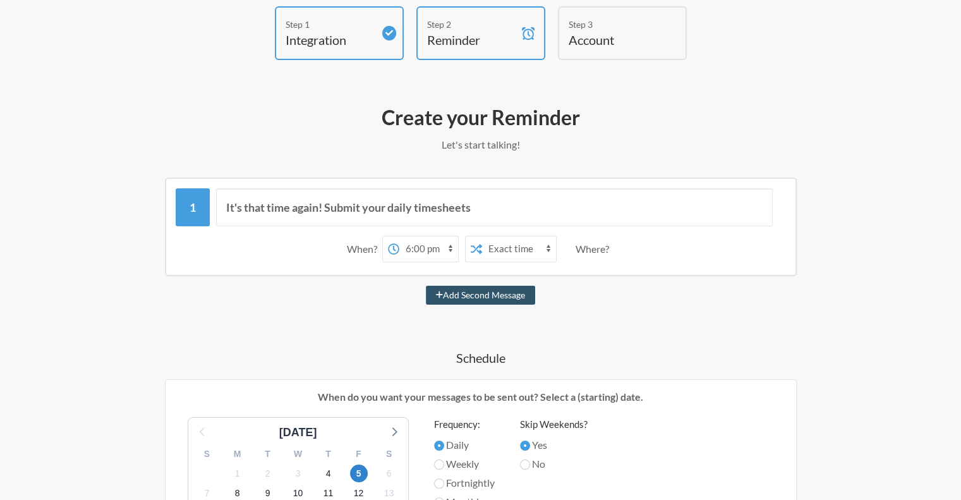
click at [482, 236] on select "Exact time Random time" at bounding box center [519, 248] width 74 height 25
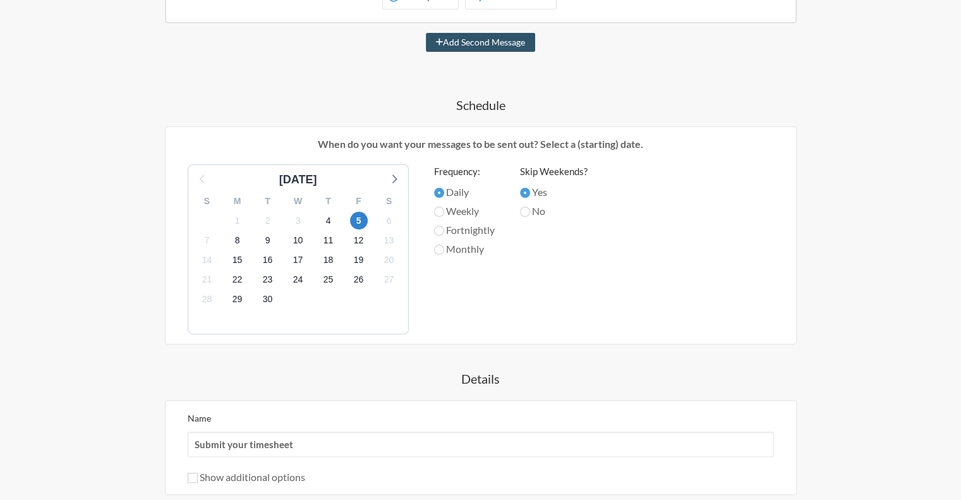
scroll to position [442, 0]
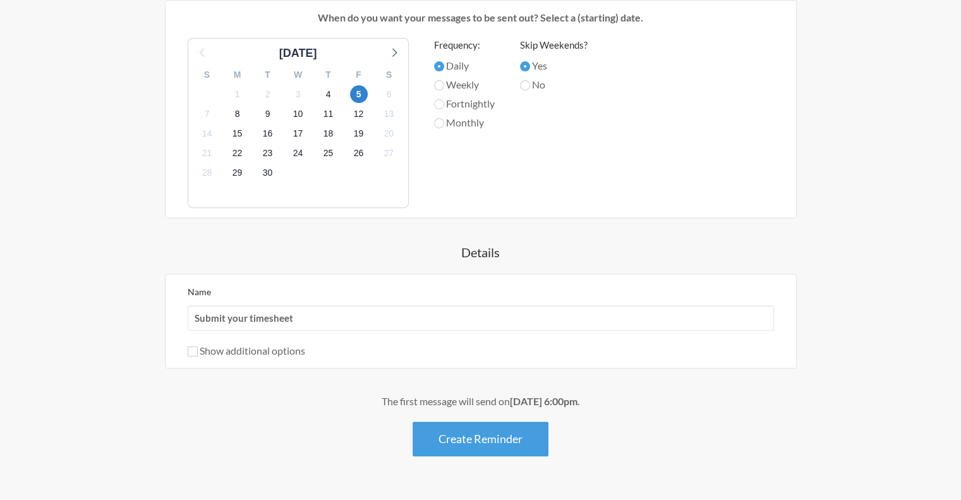
click at [285, 349] on label "Show additional options" at bounding box center [247, 351] width 118 height 12
click at [198, 349] on input "Show additional options" at bounding box center [193, 351] width 10 height 10
checkbox input "true"
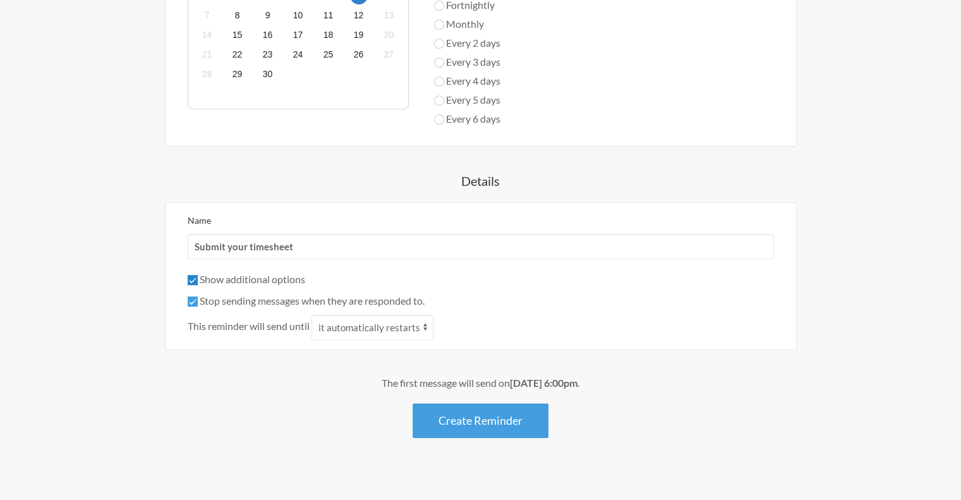
scroll to position [553, 0]
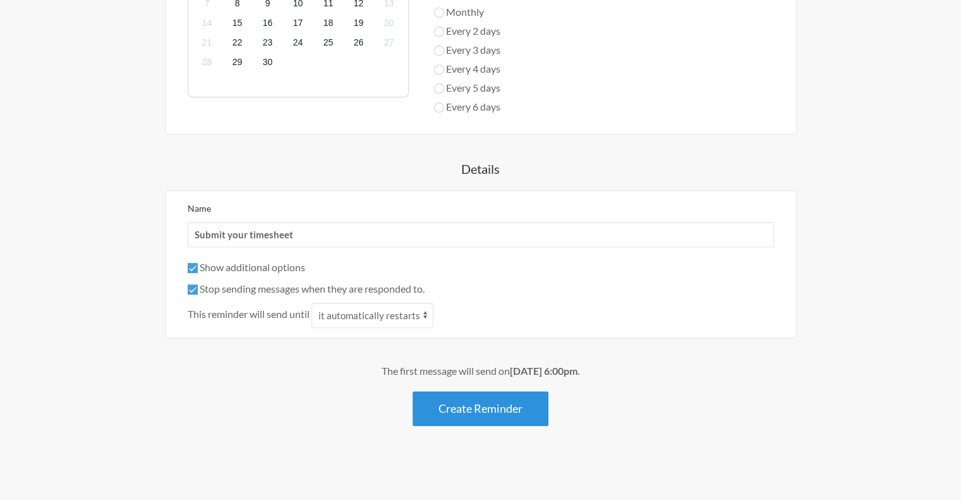
click at [426, 394] on button "Create Reminder" at bounding box center [481, 408] width 136 height 35
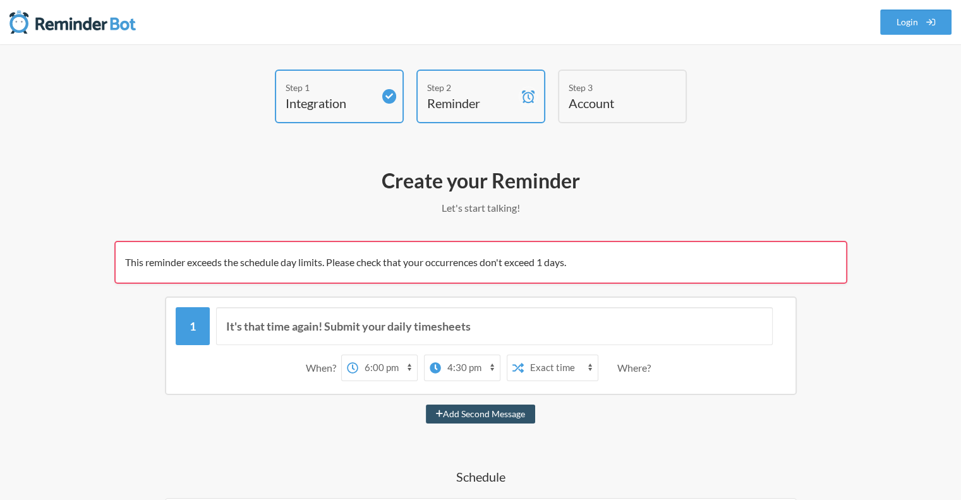
click at [540, 366] on select "Exact time Random time" at bounding box center [561, 367] width 74 height 25
select select "true"
click at [544, 355] on select "Exact time Random time" at bounding box center [561, 367] width 74 height 25
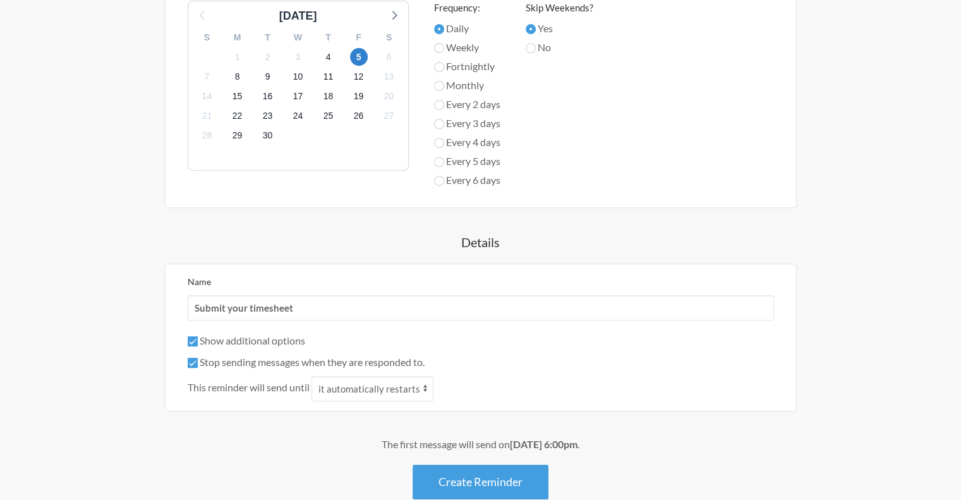
scroll to position [608, 0]
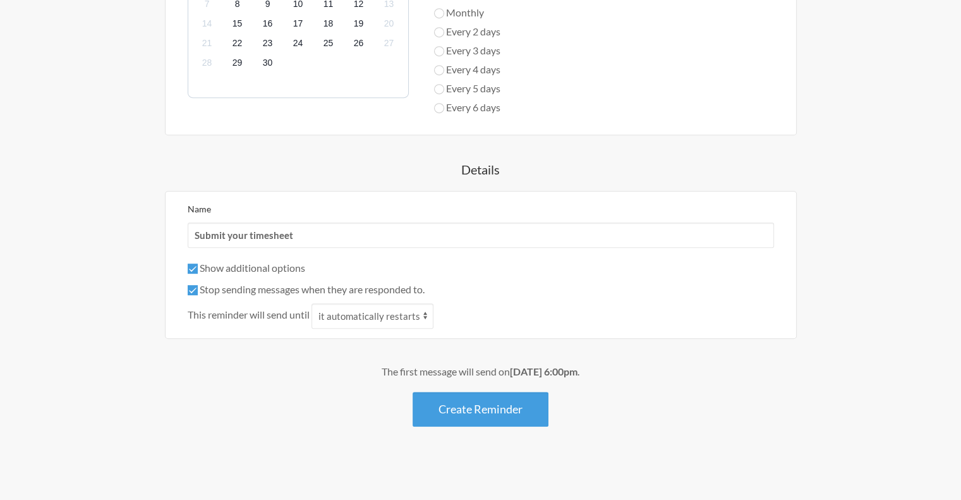
click at [212, 289] on label "Stop sending messages when they are responded to." at bounding box center [306, 289] width 237 height 12
click at [198, 289] on input "Stop sending messages when they are responded to." at bounding box center [193, 290] width 10 height 10
checkbox input "false"
click at [221, 269] on label "Show additional options" at bounding box center [247, 268] width 118 height 12
click at [198, 269] on input "Show additional options" at bounding box center [193, 269] width 10 height 10
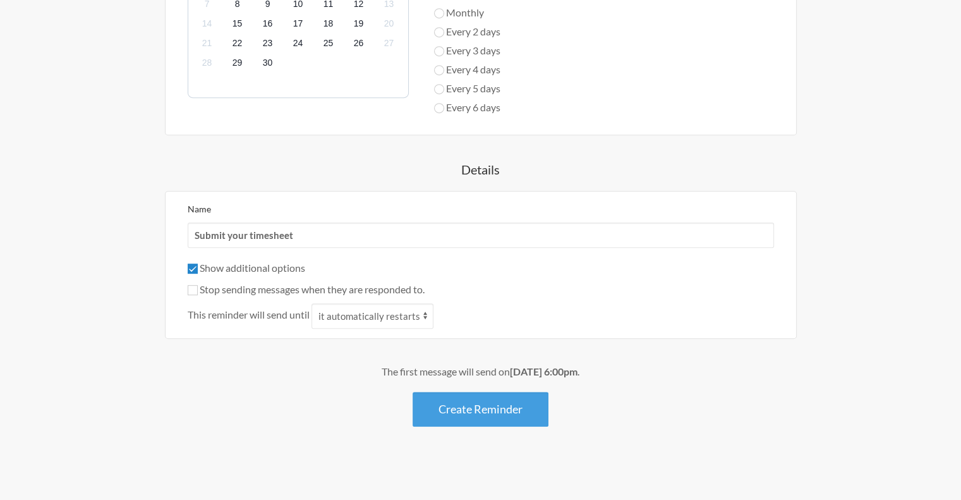
checkbox input "false"
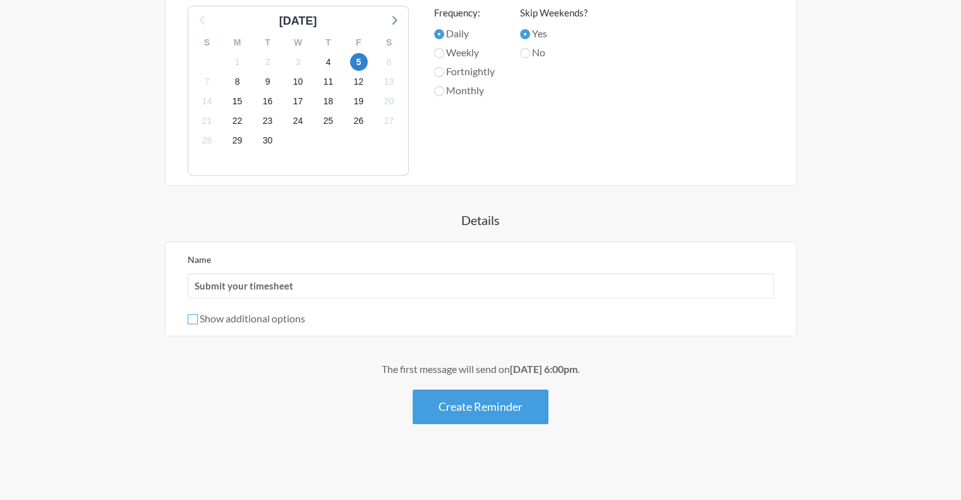
scroll to position [527, 0]
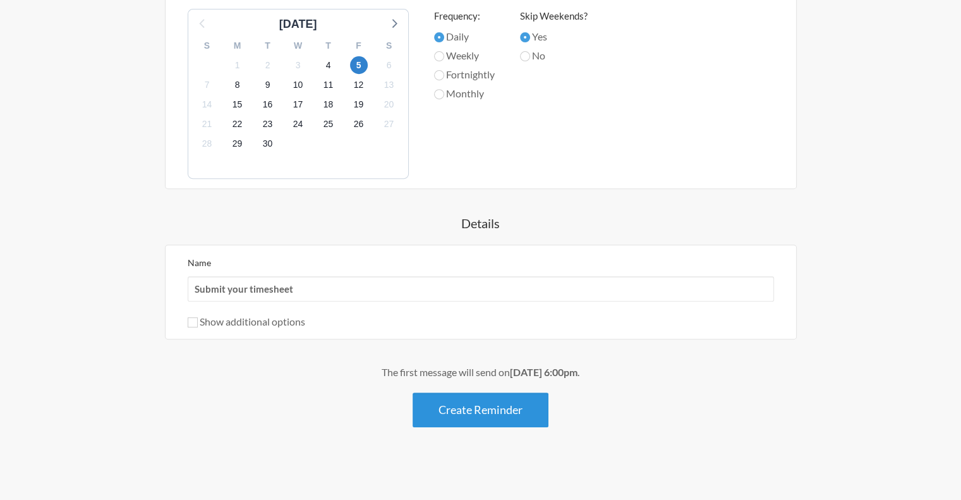
click at [446, 401] on button "Create Reminder" at bounding box center [481, 410] width 136 height 35
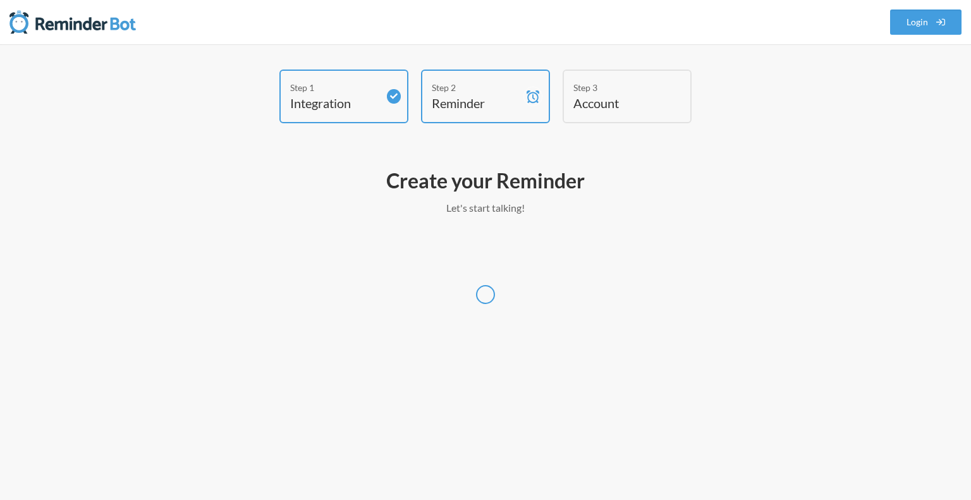
select select "Asia/Singapore"
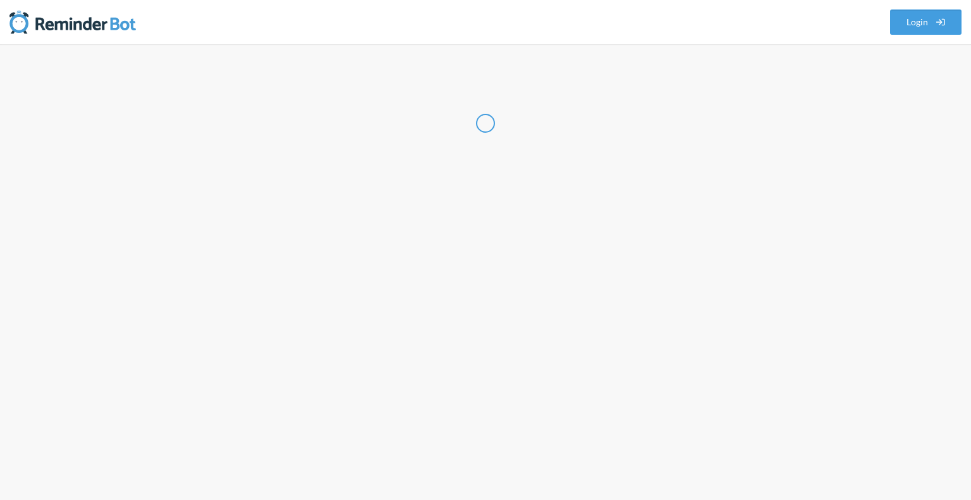
select select "SG"
